Goal: Transaction & Acquisition: Purchase product/service

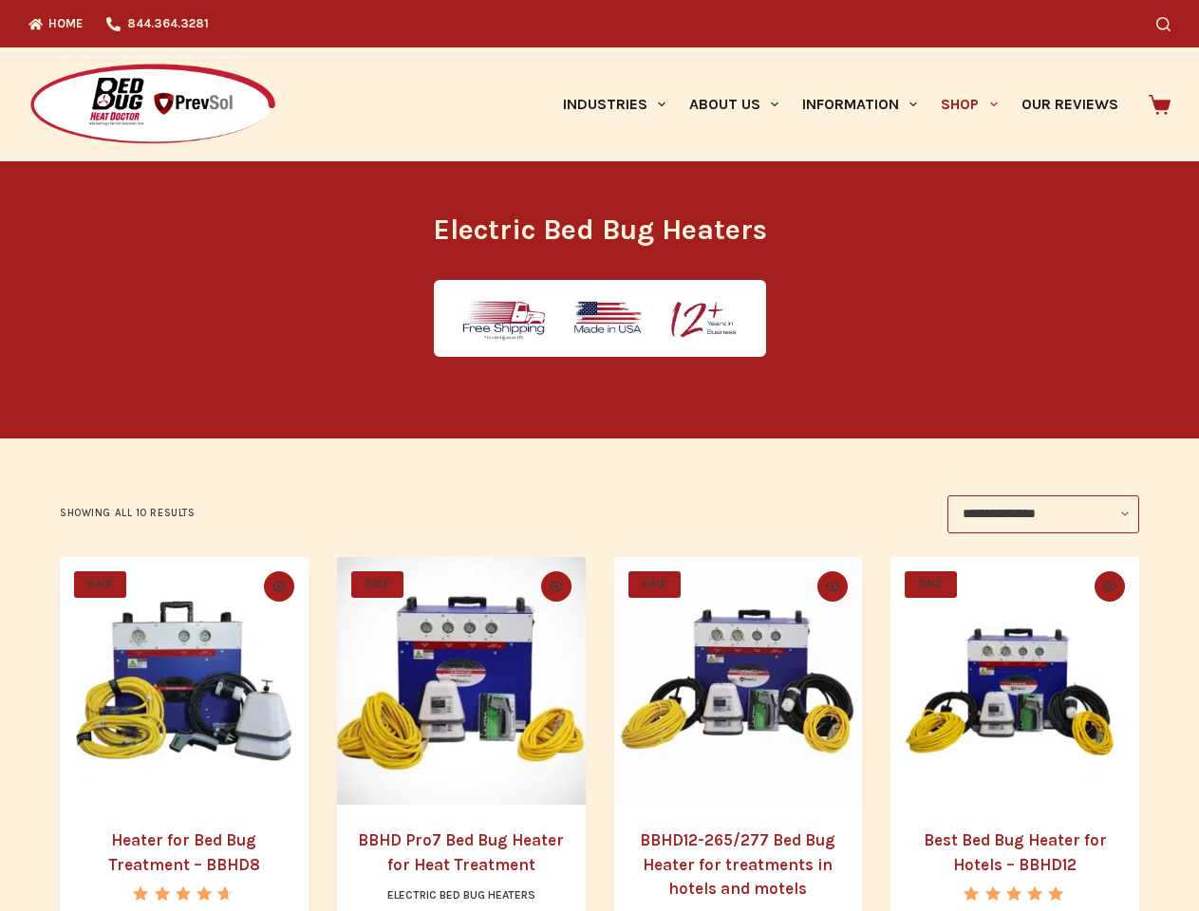
click at [1170, 24] on icon "Search" at bounding box center [1163, 24] width 14 height 14
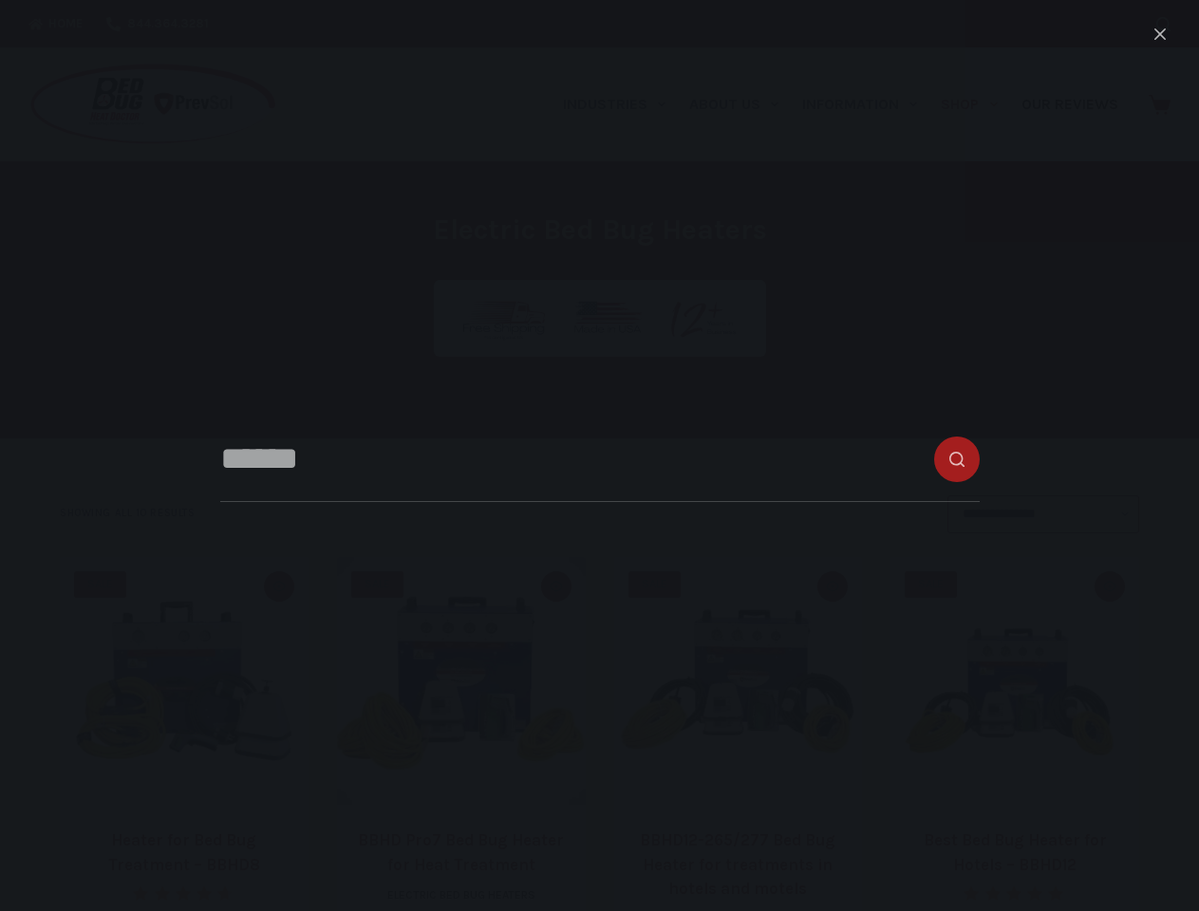
click at [621, 104] on link "Industries" at bounding box center [613, 104] width 126 height 114
click at [741, 104] on link "About Us" at bounding box center [733, 104] width 113 height 114
click at [867, 104] on link "Information" at bounding box center [860, 104] width 139 height 114
click at [977, 104] on link "Shop" at bounding box center [969, 104] width 80 height 114
click at [275, 586] on icon "Quick view toggle" at bounding box center [278, 586] width 13 height 10
